Goal: Obtain resource: Download file/media

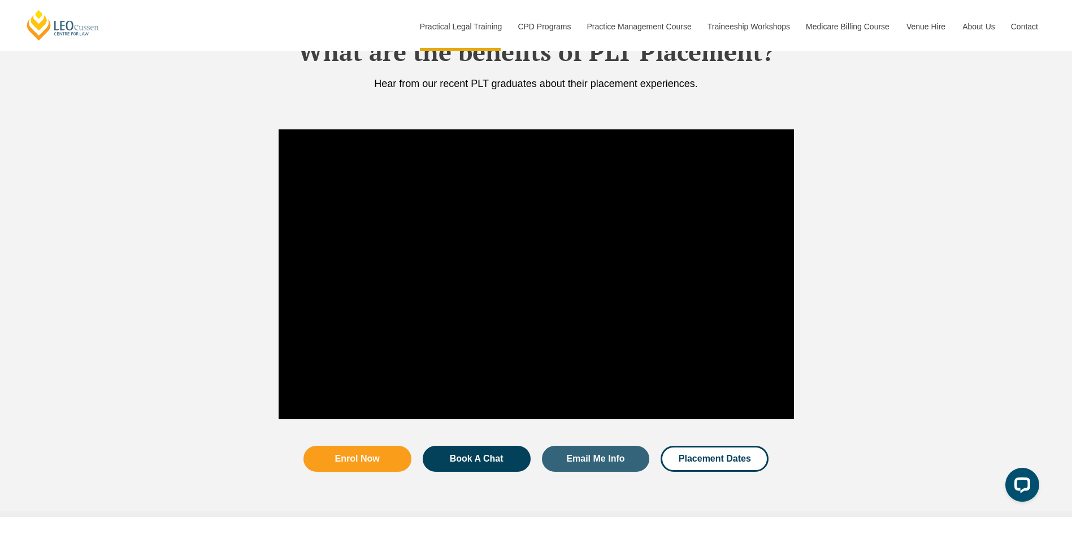
scroll to position [2071, 0]
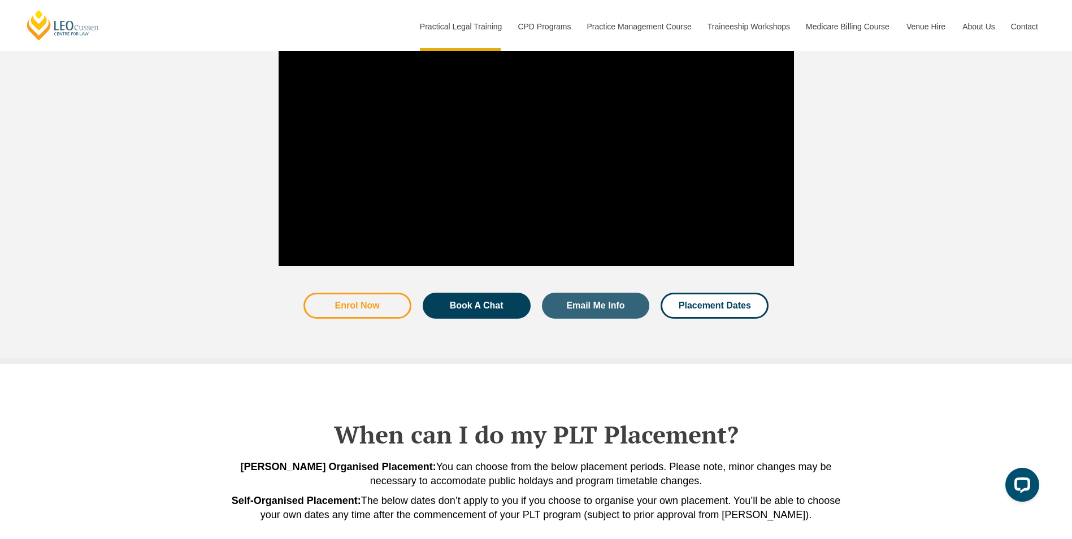
click at [377, 303] on span "Enrol Now" at bounding box center [357, 305] width 45 height 9
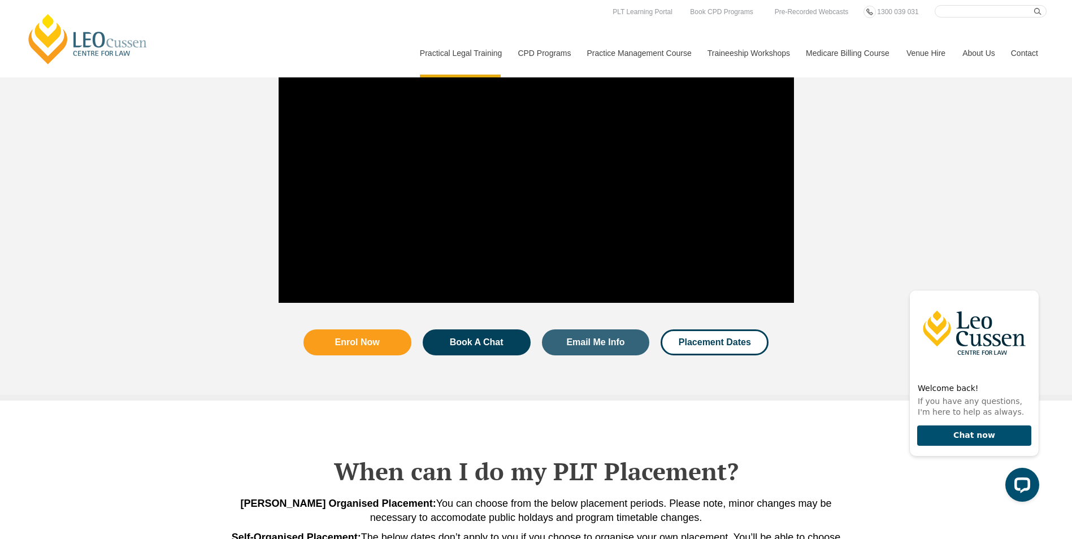
scroll to position [2015, 0]
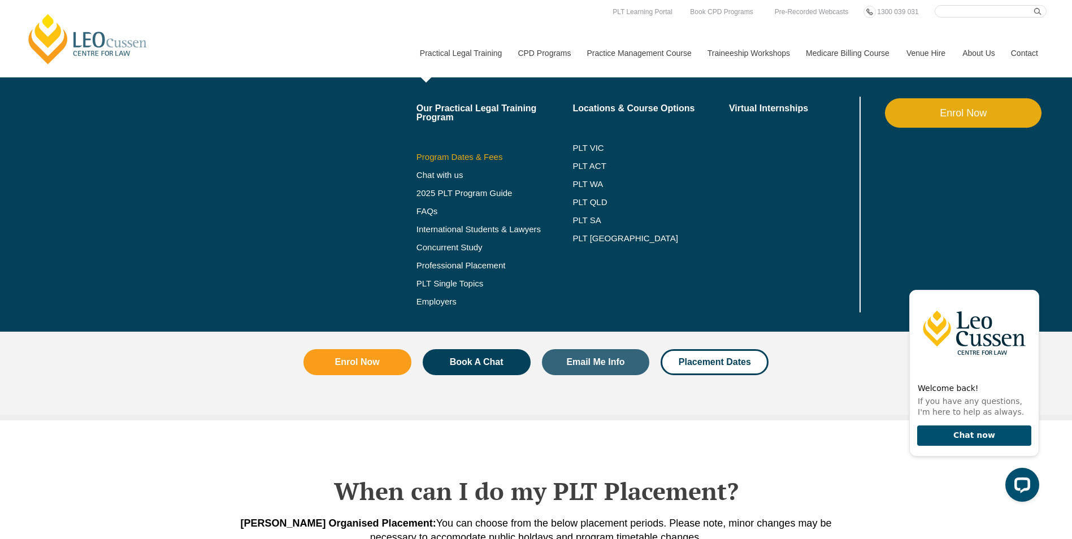
click at [451, 156] on link "Program Dates & Fees" at bounding box center [494, 157] width 156 height 9
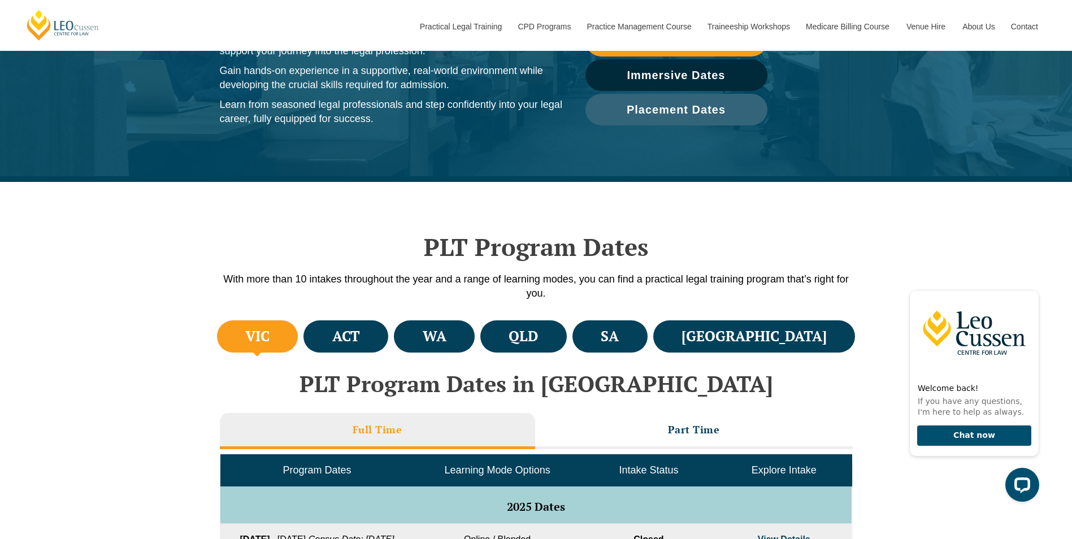
scroll to position [327, 0]
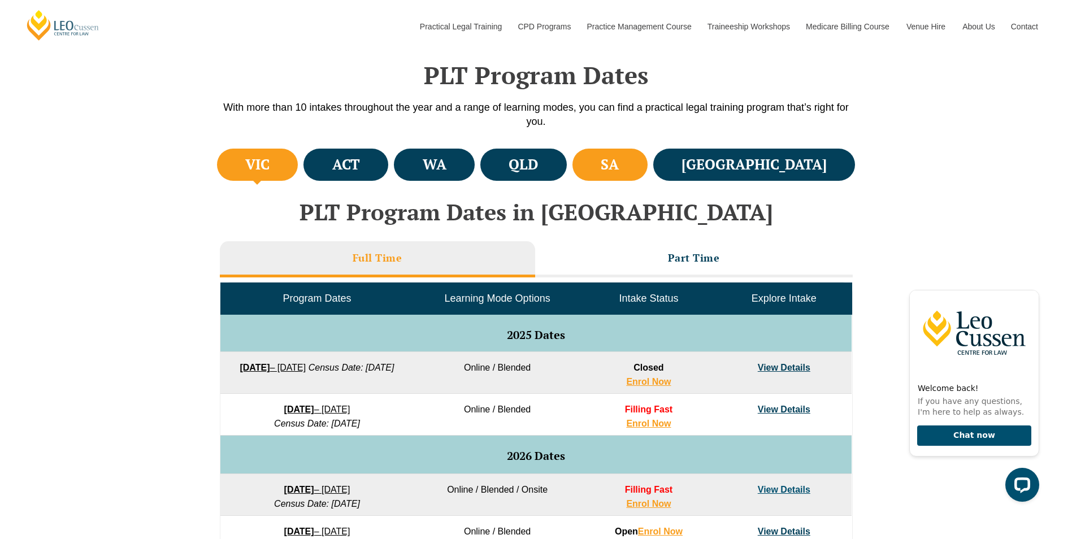
click at [647, 160] on li "SA" at bounding box center [609, 165] width 75 height 32
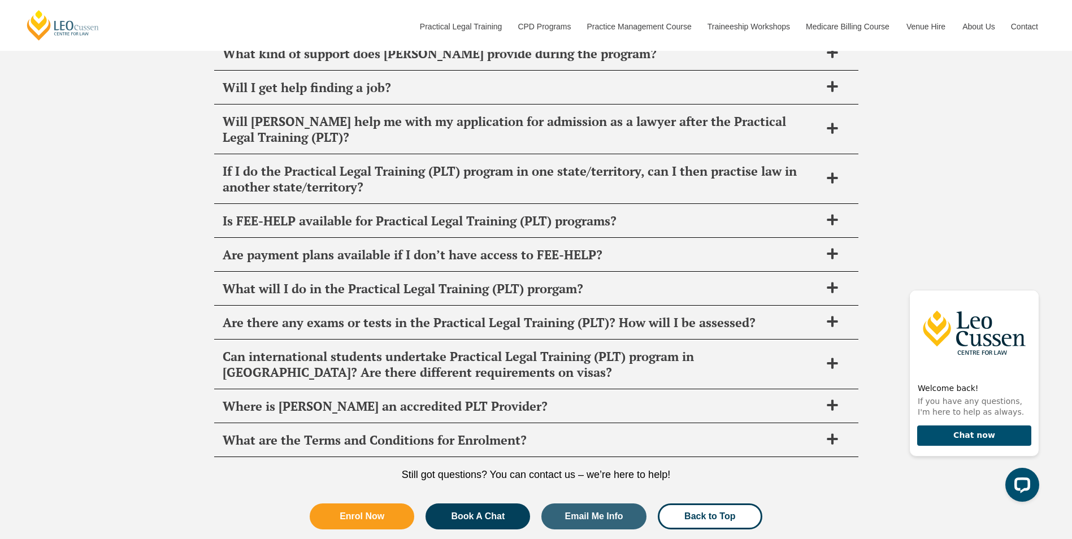
scroll to position [4790, 0]
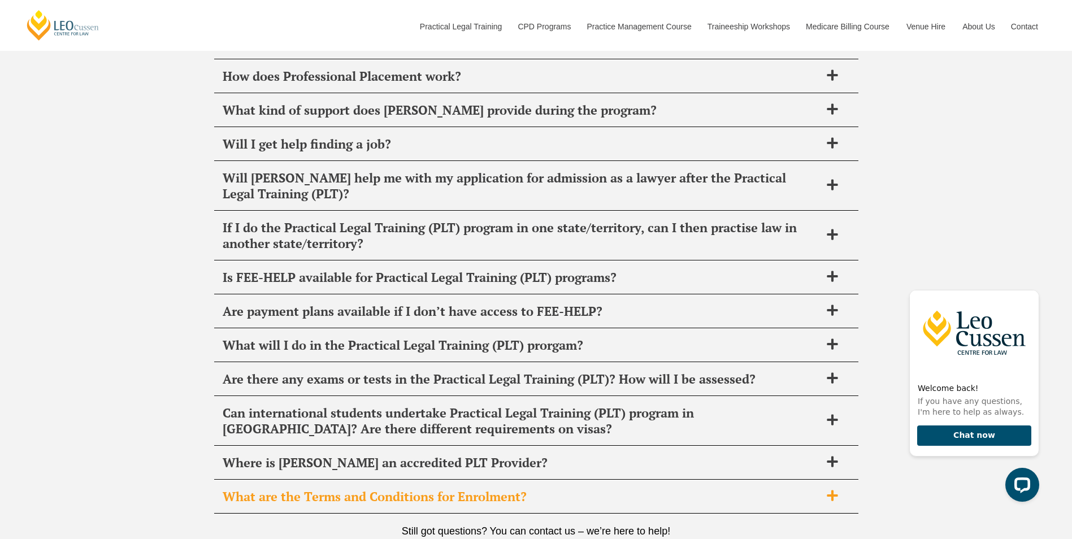
click at [334, 489] on span "What are the Terms and Conditions for Enrolment?" at bounding box center [522, 497] width 598 height 16
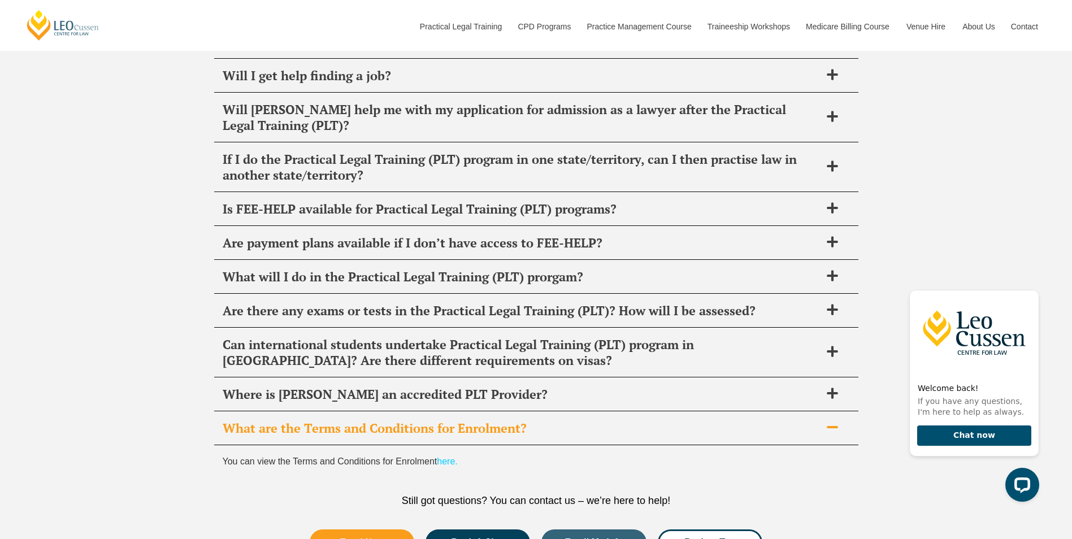
scroll to position [4959, 0]
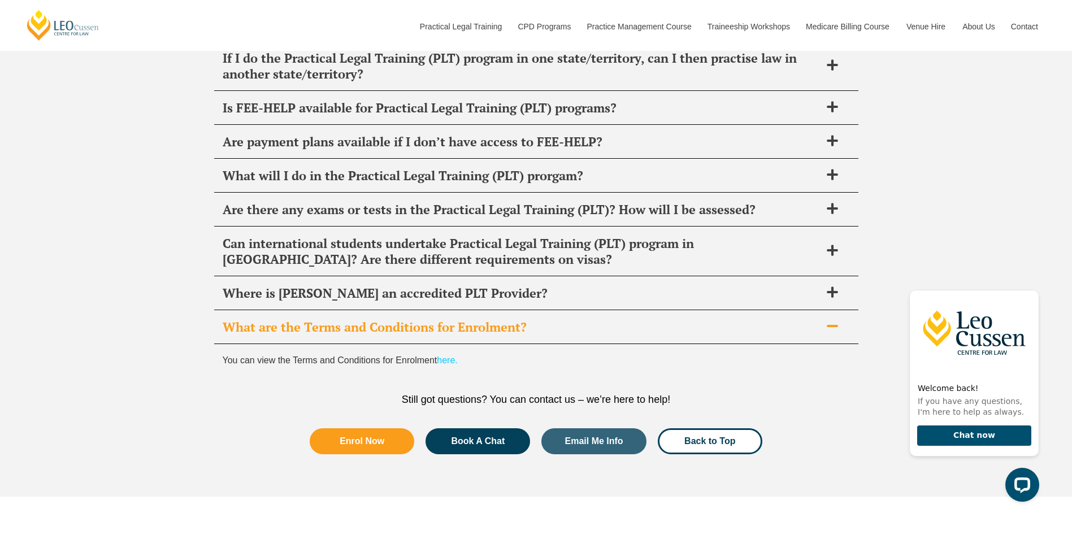
click at [454, 355] on link "here." at bounding box center [447, 360] width 20 height 10
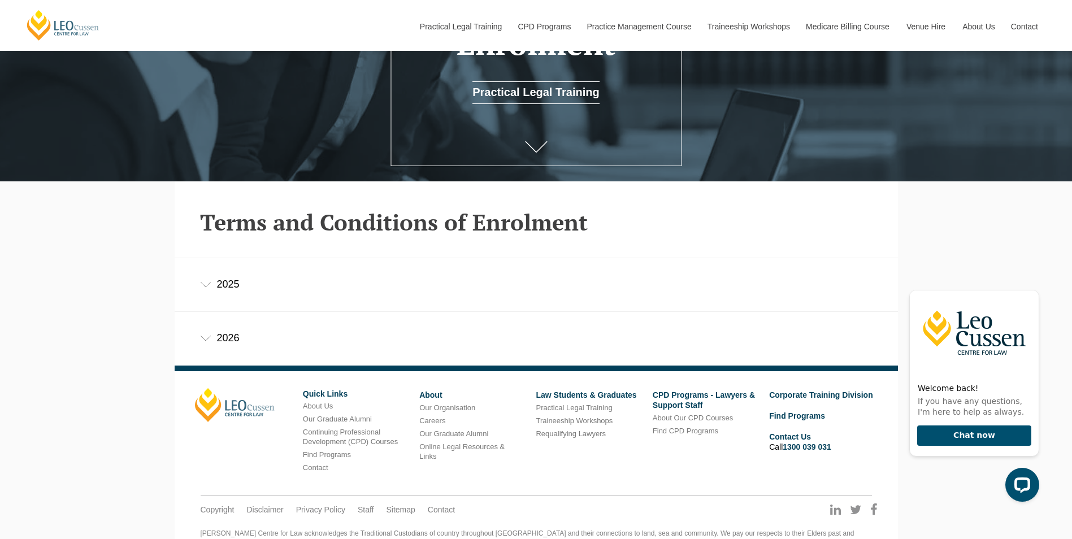
scroll to position [271, 0]
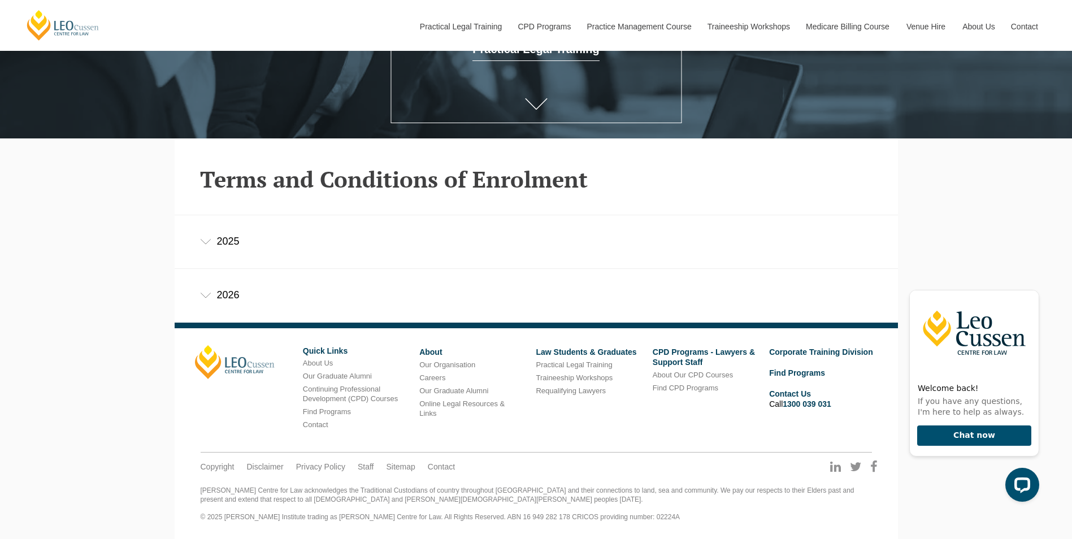
click at [214, 286] on div "2026" at bounding box center [536, 295] width 723 height 53
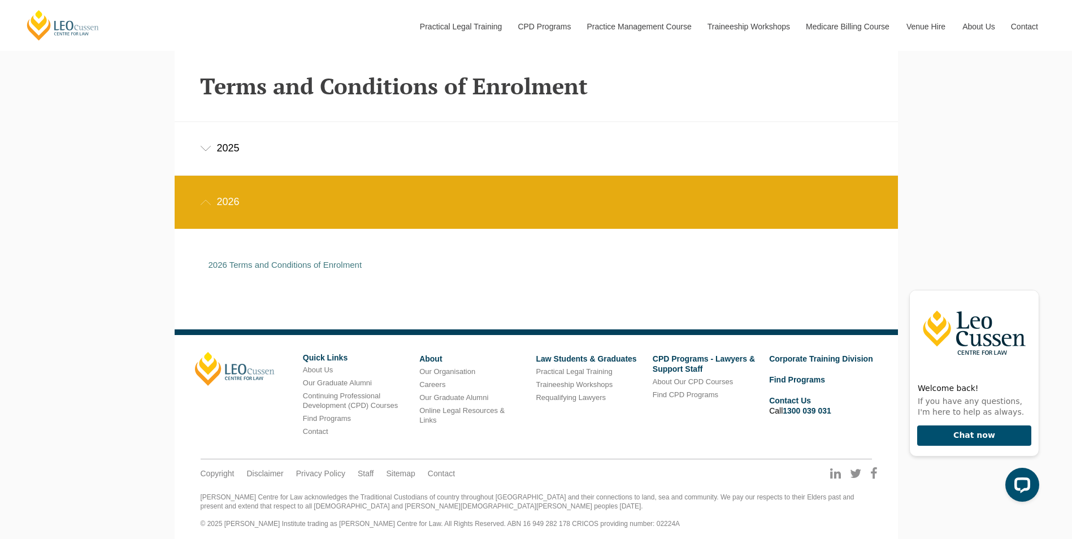
scroll to position [371, 0]
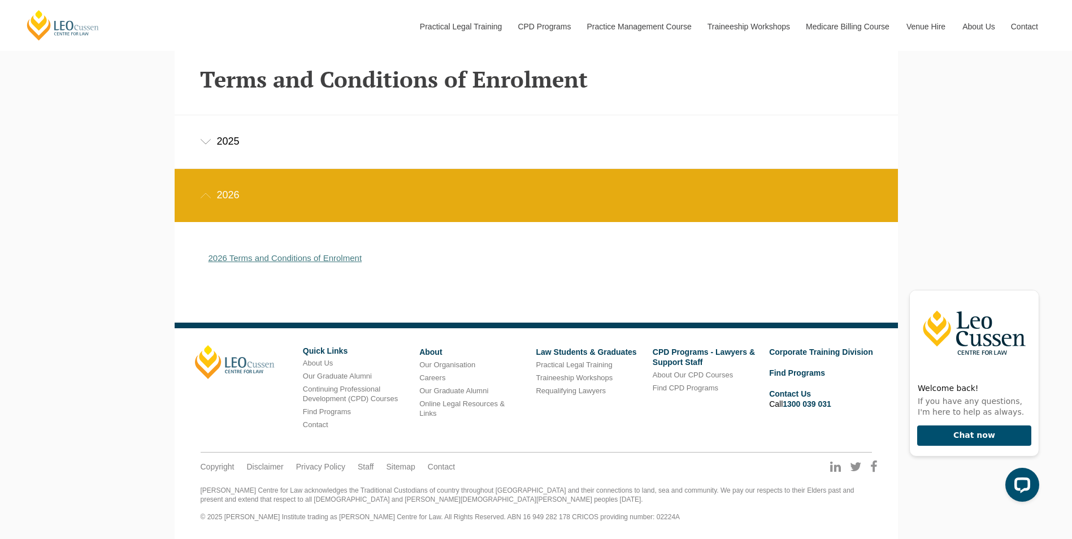
click at [239, 257] on link "2026 Terms and Conditions of Enrolment" at bounding box center [285, 258] width 154 height 10
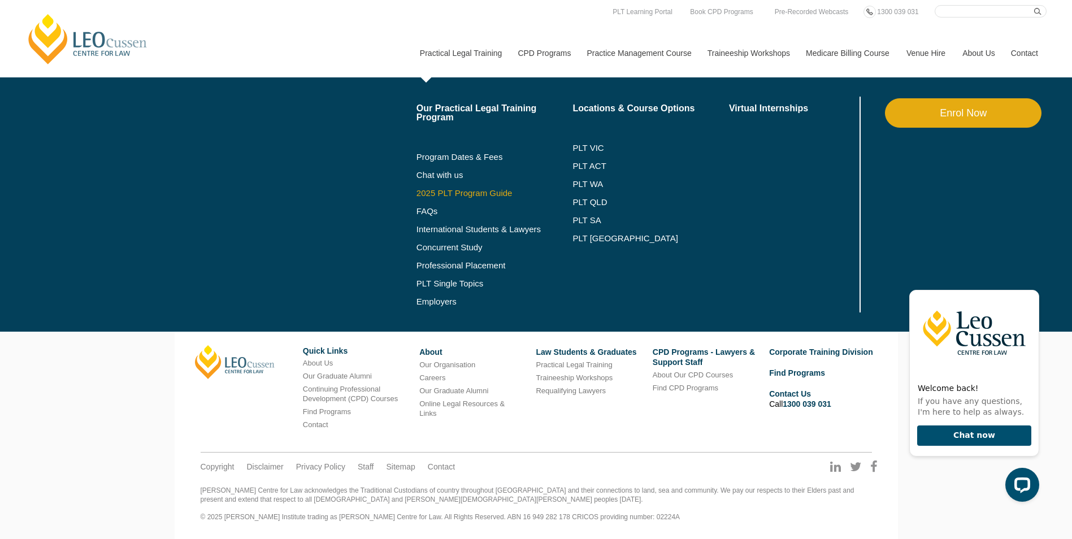
click at [430, 193] on link "2025 PLT Program Guide" at bounding box center [480, 193] width 128 height 9
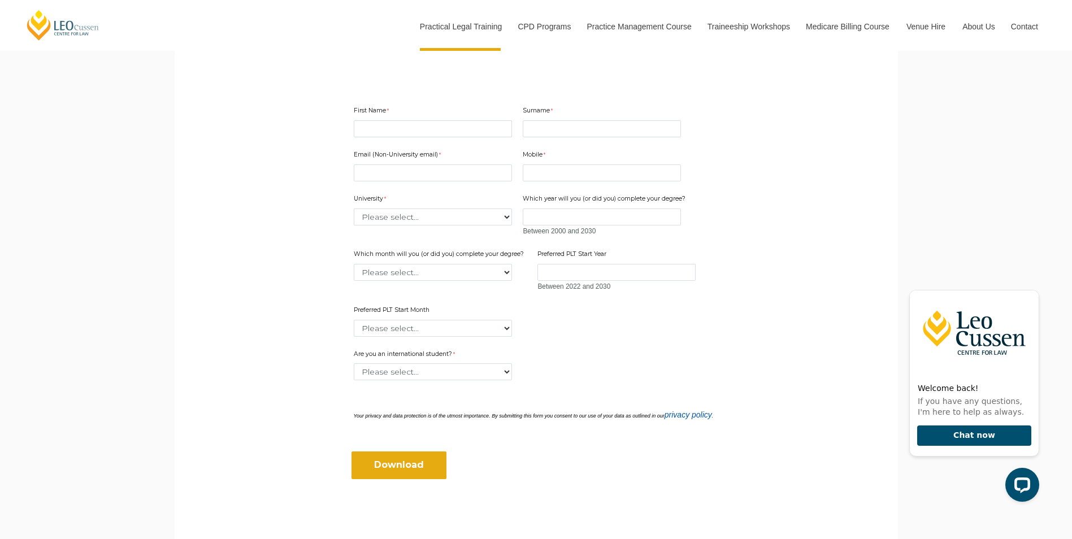
scroll to position [339, 0]
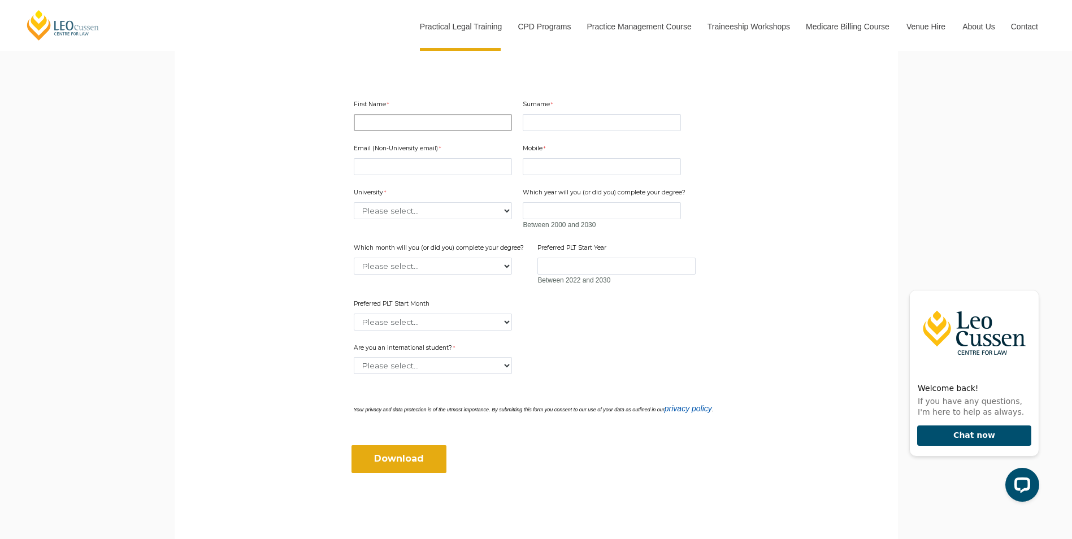
click at [378, 120] on input "First Name" at bounding box center [433, 122] width 158 height 17
type input "Teagan"
click at [612, 118] on input "Surname" at bounding box center [602, 122] width 158 height 17
type input "Feltrin"
click at [389, 168] on input "Email (Non-University email)" at bounding box center [433, 166] width 158 height 17
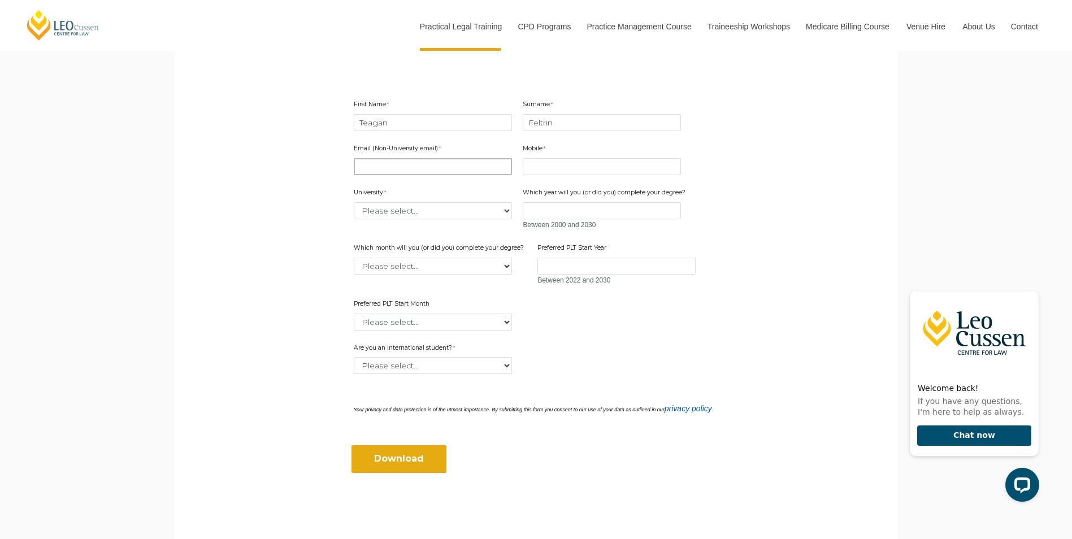
type input "teagan.feltrin@gmail.com"
click at [555, 160] on input "Mobile" at bounding box center [602, 166] width 158 height 17
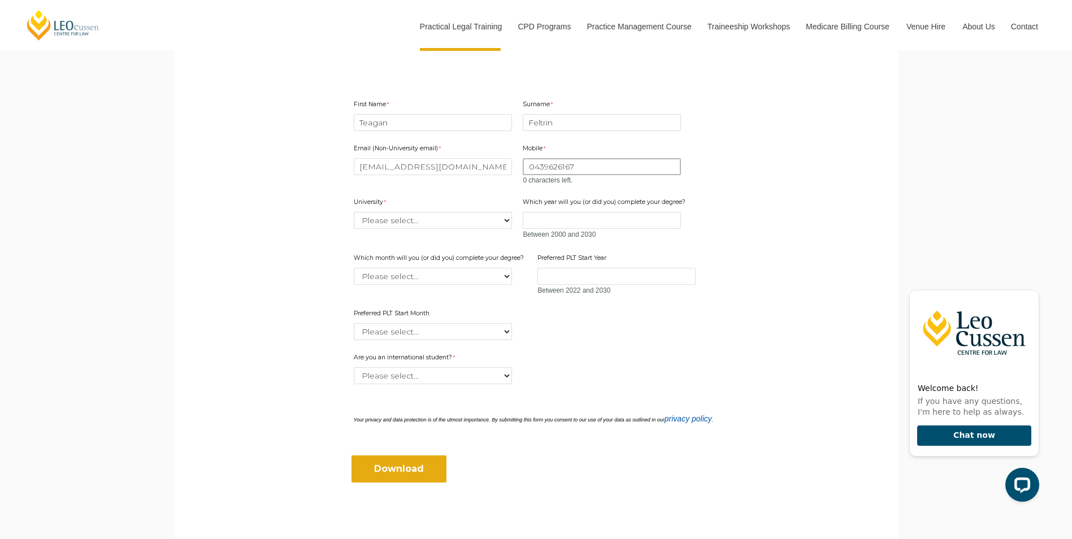
type input "0439626167"
click at [432, 218] on select "Please select... Australian Catholic University Australian National University …" at bounding box center [433, 220] width 158 height 17
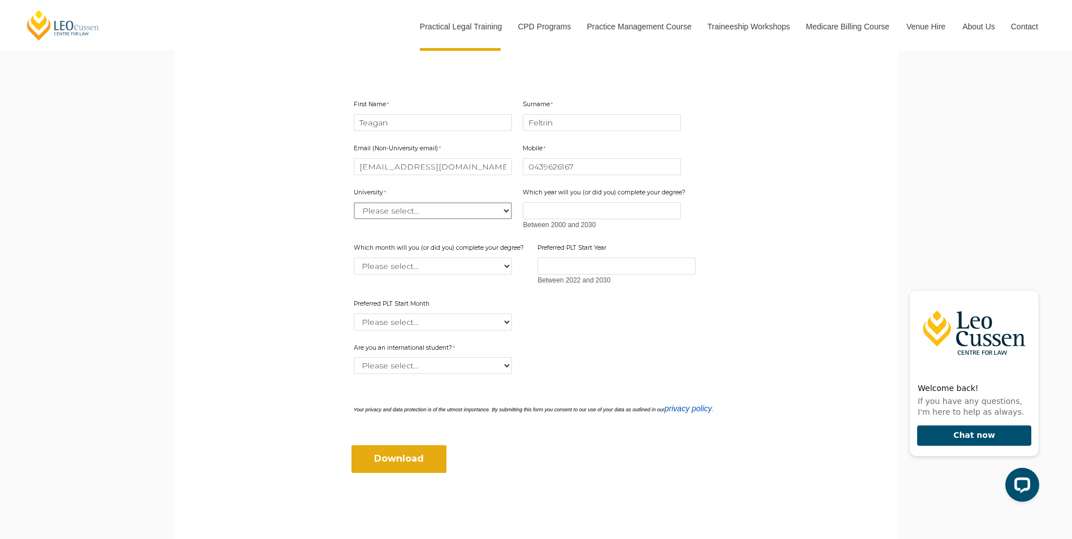
select select "tfa_2201"
click at [354, 202] on select "Please select... Australian Catholic University Australian National University …" at bounding box center [433, 210] width 158 height 17
click at [610, 216] on input "Which year will you (or did you) complete your degree?" at bounding box center [602, 210] width 158 height 17
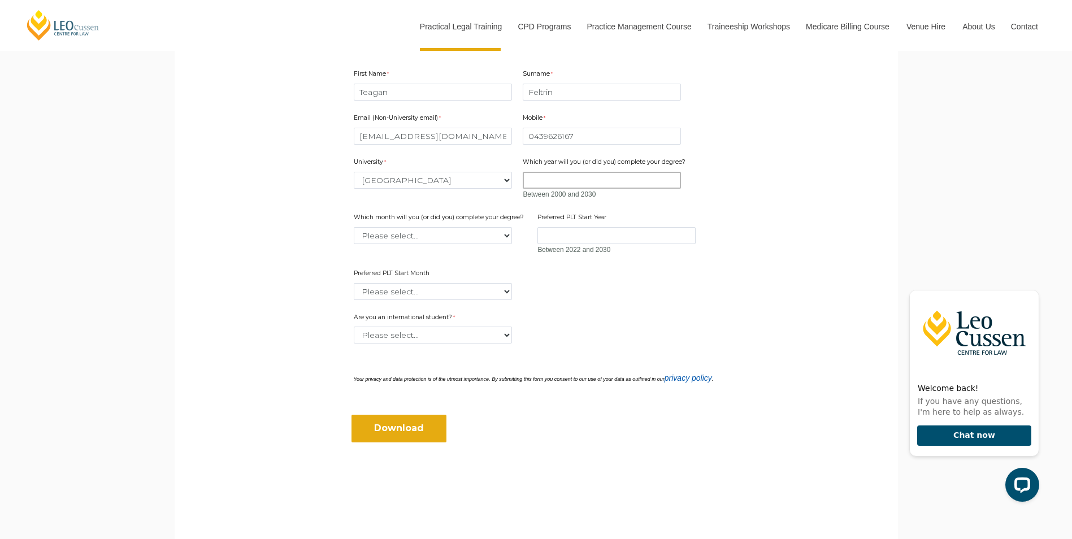
scroll to position [395, 0]
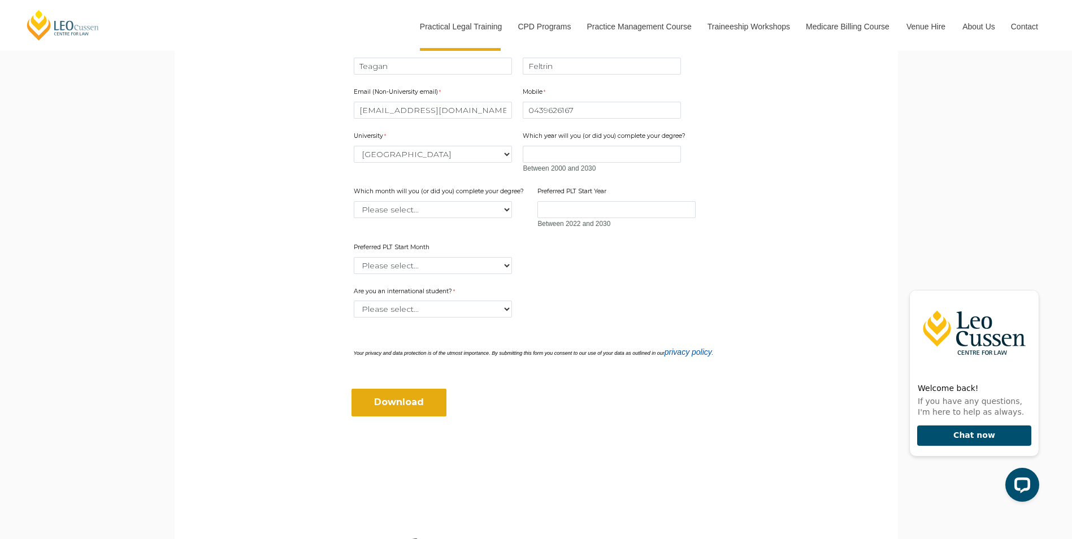
click at [298, 256] on main "2025 PLT Program Guide Download the FREE Leo Cussen PLT Guide! Looking to kicks…" at bounding box center [536, 96] width 706 height 810
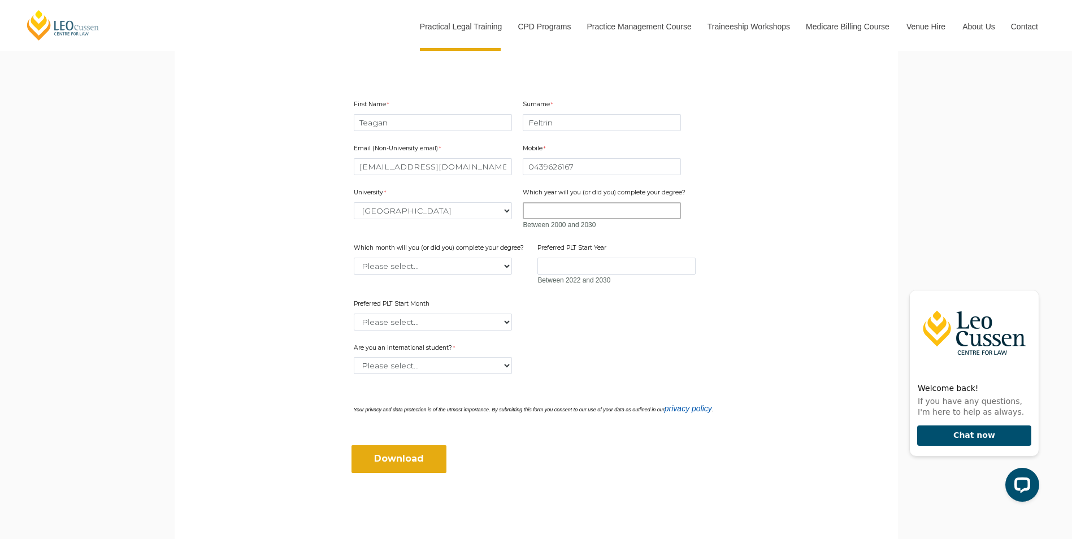
click at [566, 208] on input "Which year will you (or did you) complete your degree?" at bounding box center [602, 210] width 158 height 17
type input "2026"
click at [432, 267] on select "Please select... January February March April May June July August September Oc…" at bounding box center [433, 266] width 158 height 17
select select "tfa_2228"
click at [354, 258] on select "Please select... January February March April May June July August September Oc…" at bounding box center [433, 266] width 158 height 17
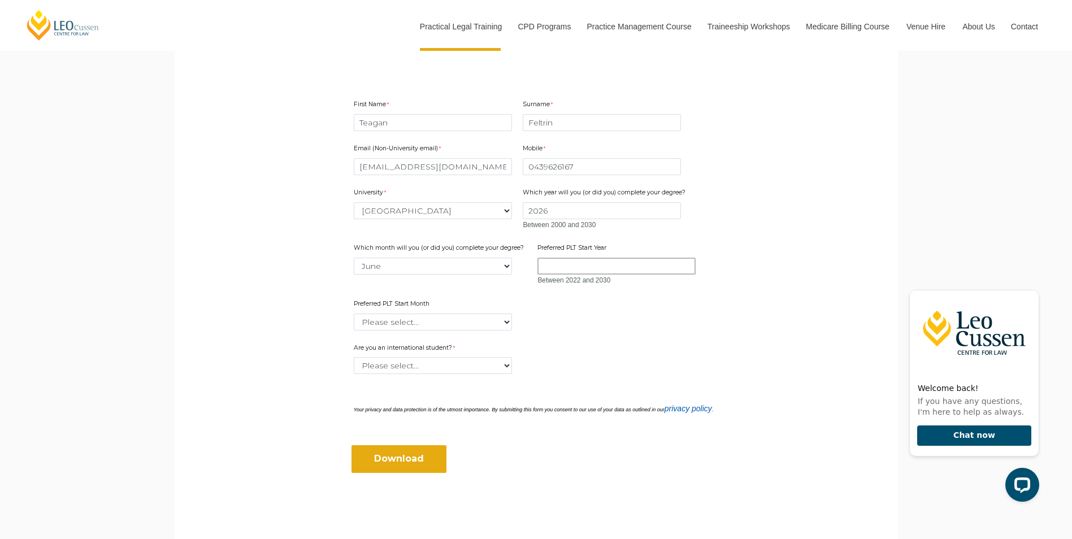
click at [614, 261] on input "Preferred PLT Start Year" at bounding box center [616, 266] width 158 height 17
type input "2026"
click at [460, 315] on select "Please select... January February March April May June July August September Oc…" at bounding box center [433, 322] width 158 height 17
select select "tfa_2342"
click at [354, 314] on select "Please select... January February March April May June July August September Oc…" at bounding box center [433, 322] width 158 height 17
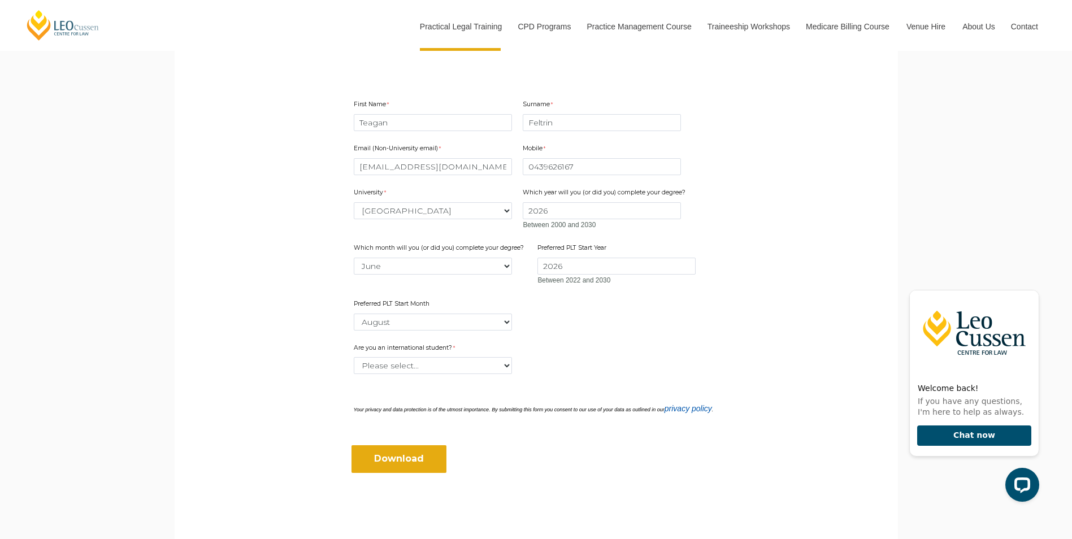
click at [301, 340] on main "2025 PLT Program Guide Download the FREE Leo Cussen PLT Guide! Looking to kicks…" at bounding box center [536, 152] width 706 height 810
click at [412, 362] on select "Please select... Yes No" at bounding box center [433, 365] width 158 height 17
select select "tfa_60"
click at [354, 357] on select "Please select... Yes No" at bounding box center [433, 365] width 158 height 17
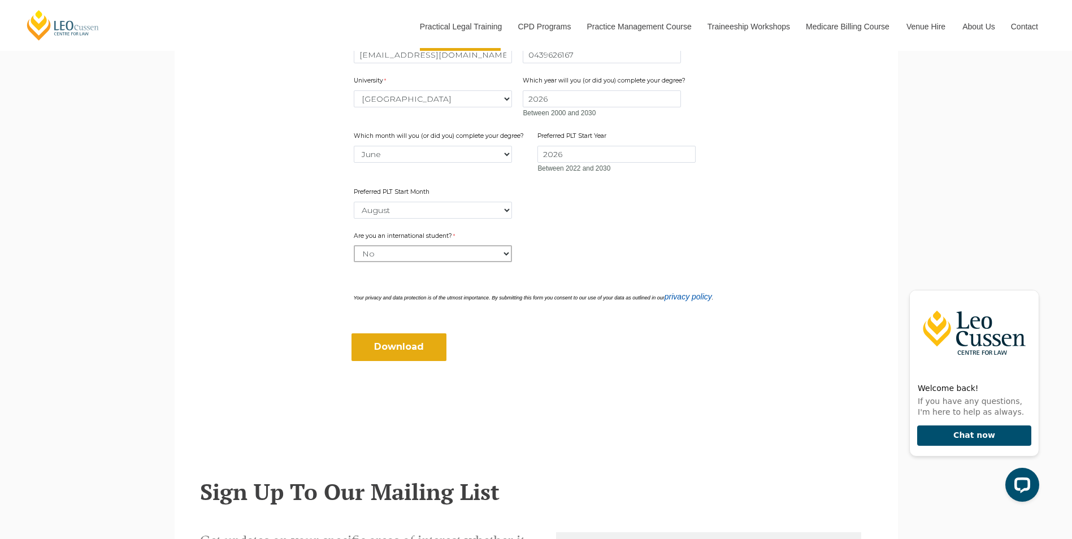
scroll to position [452, 0]
click at [384, 344] on input "Download" at bounding box center [398, 345] width 95 height 27
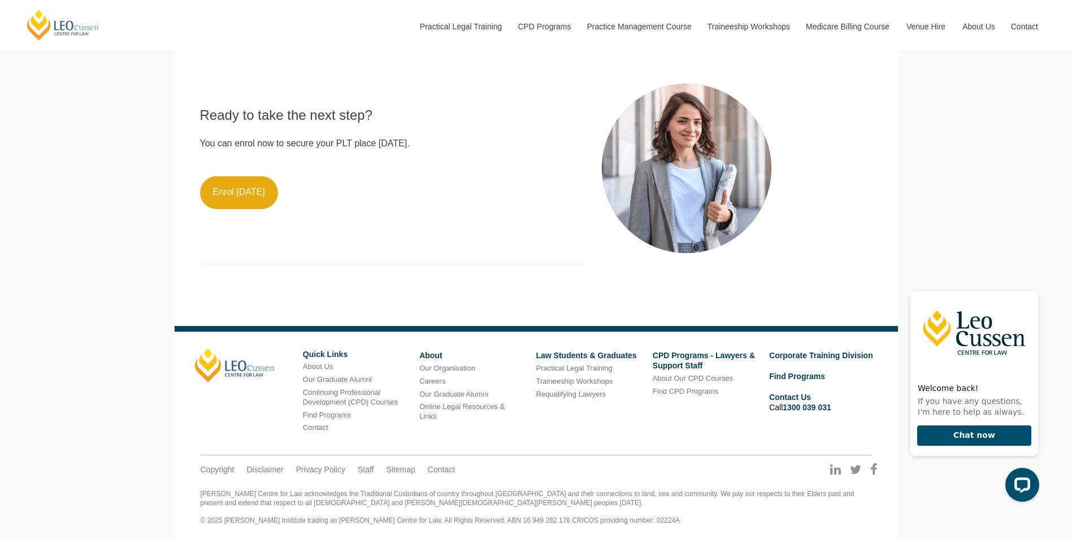
scroll to position [1017, 0]
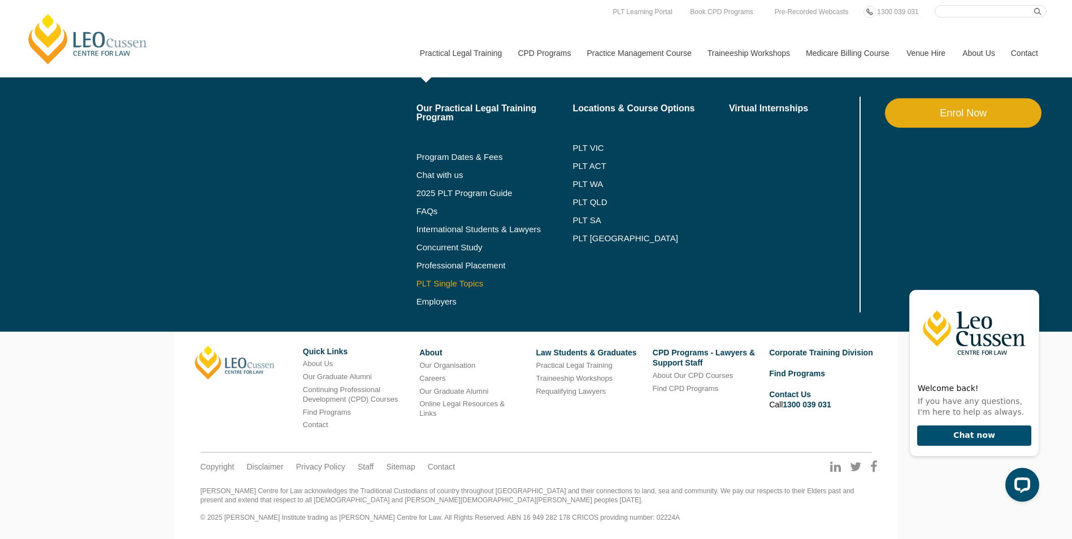
click at [450, 285] on link "PLT Single Topics" at bounding box center [494, 283] width 156 height 9
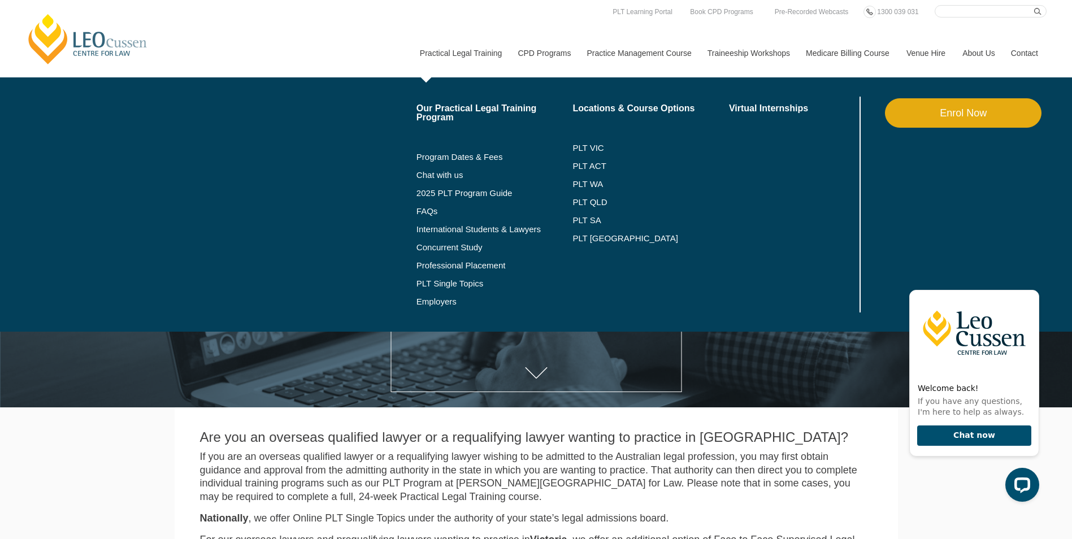
click at [441, 53] on link "Practical Legal Training" at bounding box center [460, 53] width 98 height 49
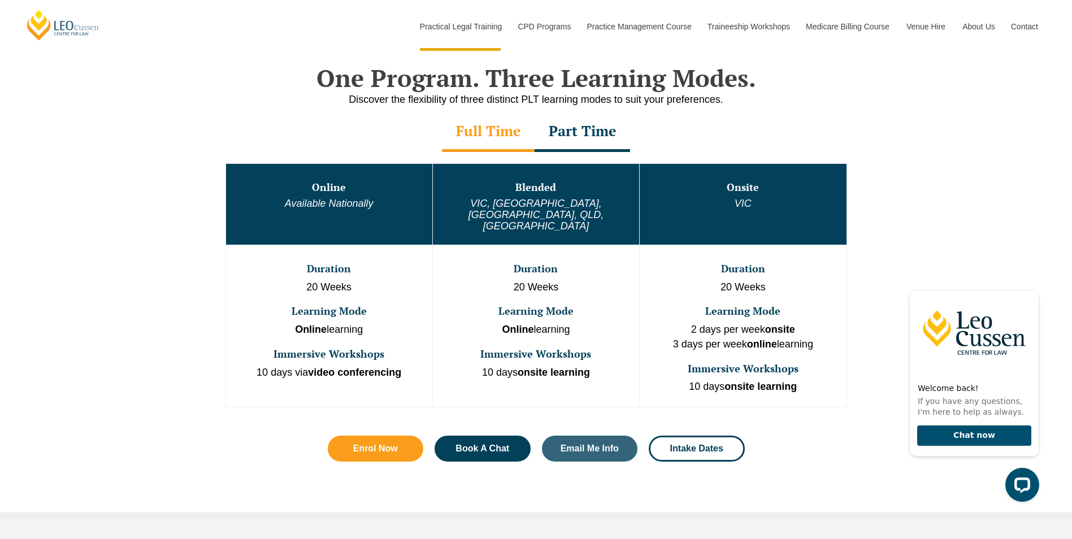
scroll to position [565, 0]
